Goal: Information Seeking & Learning: Learn about a topic

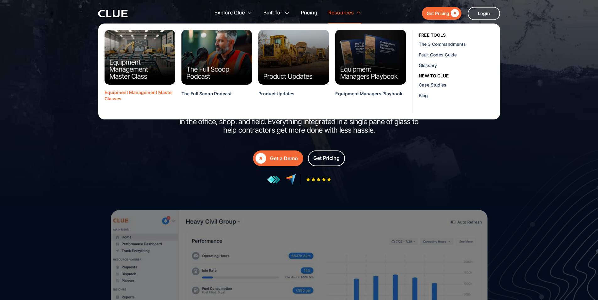
click at [142, 91] on div "Equipment Management Master Classes" at bounding box center [140, 95] width 71 height 13
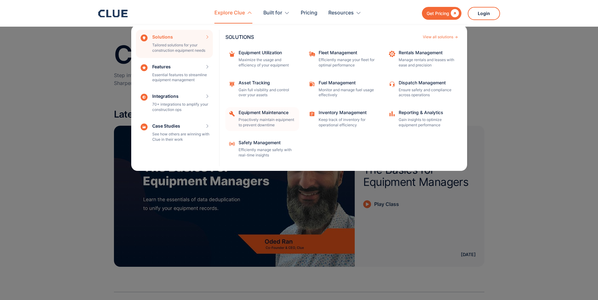
click at [265, 114] on div "Equipment Maintenance" at bounding box center [267, 113] width 57 height 4
